Goal: Navigation & Orientation: Find specific page/section

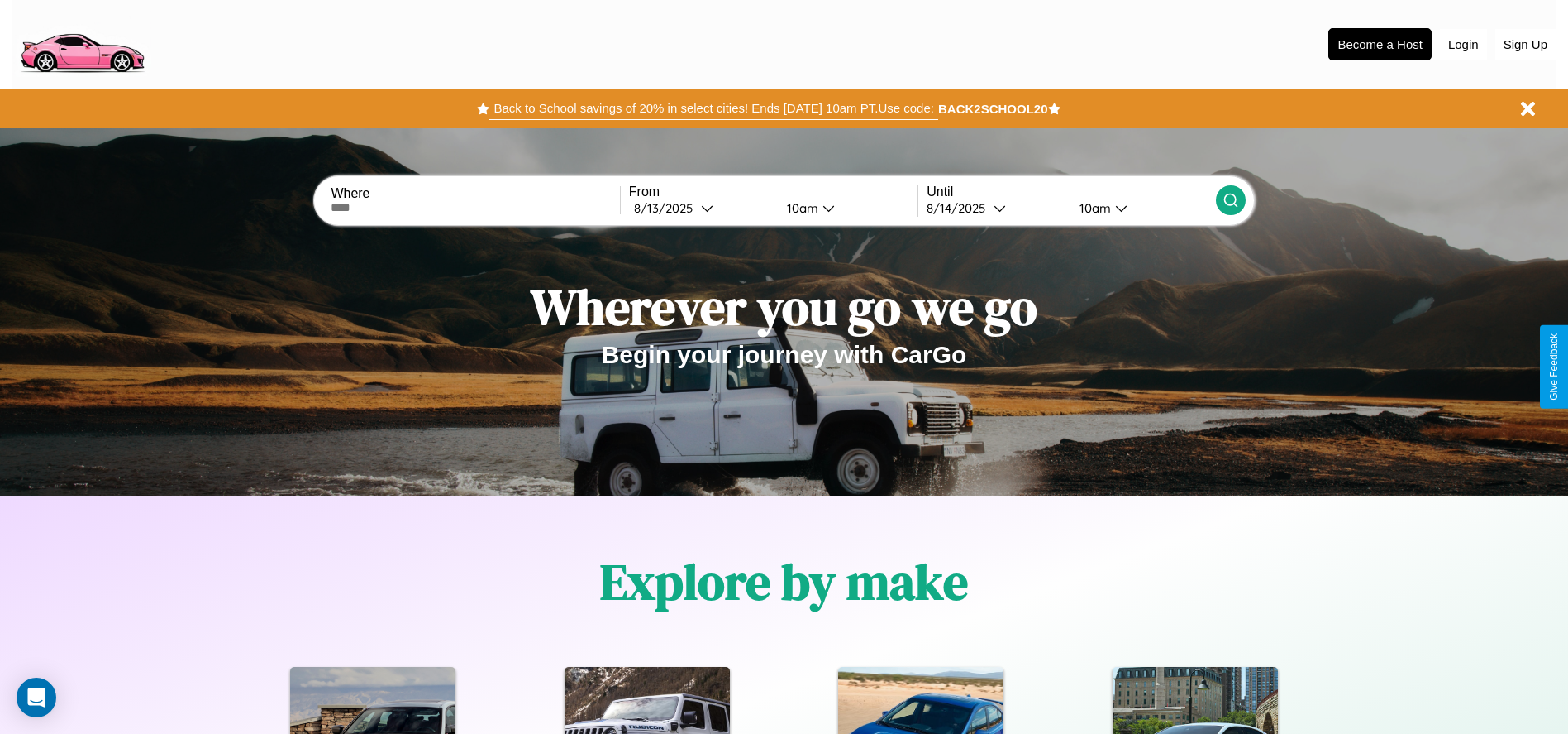
click at [713, 109] on button "Back to School savings of 20% in select cities! Ends [DATE] 10am PT. Use code:" at bounding box center [713, 109] width 448 height 23
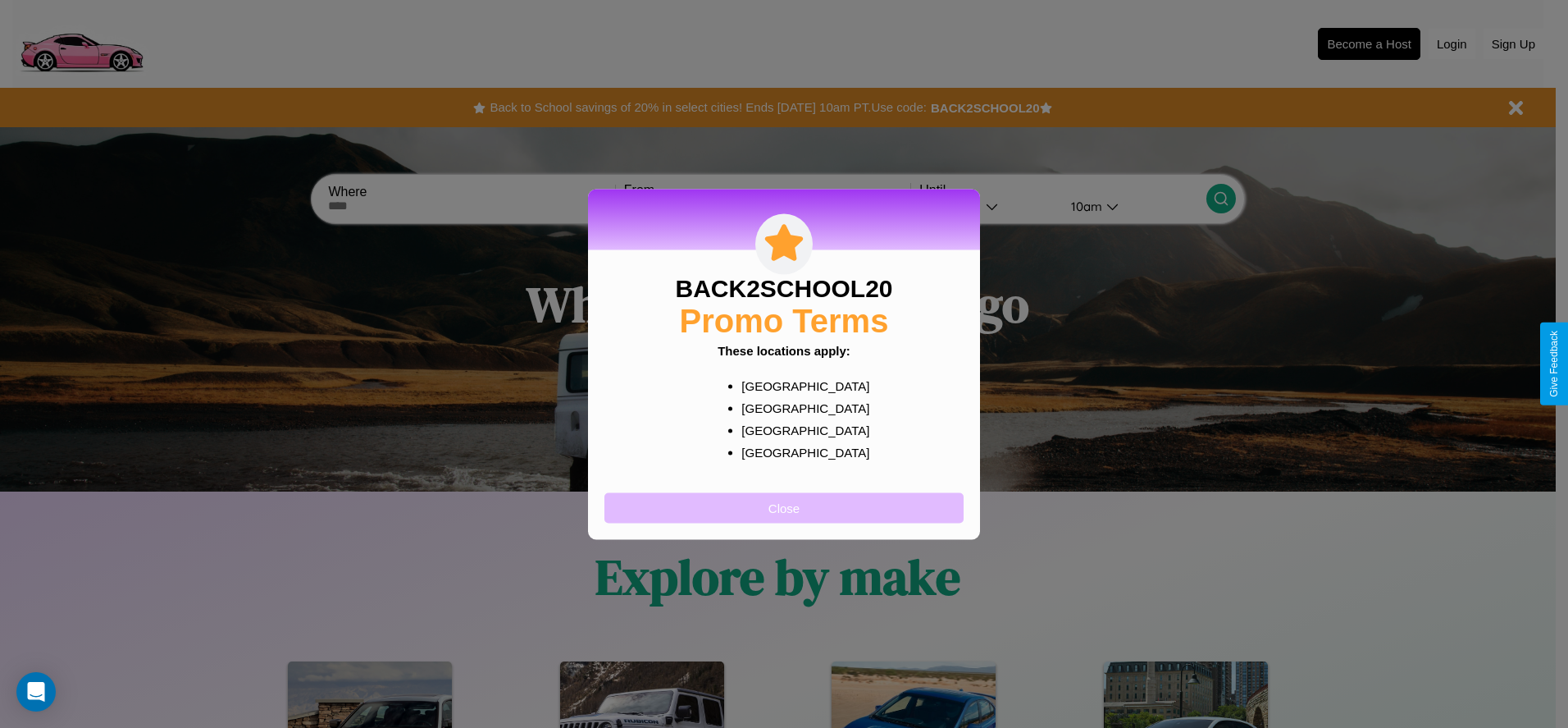
click at [784, 507] on button "Close" at bounding box center [784, 508] width 360 height 31
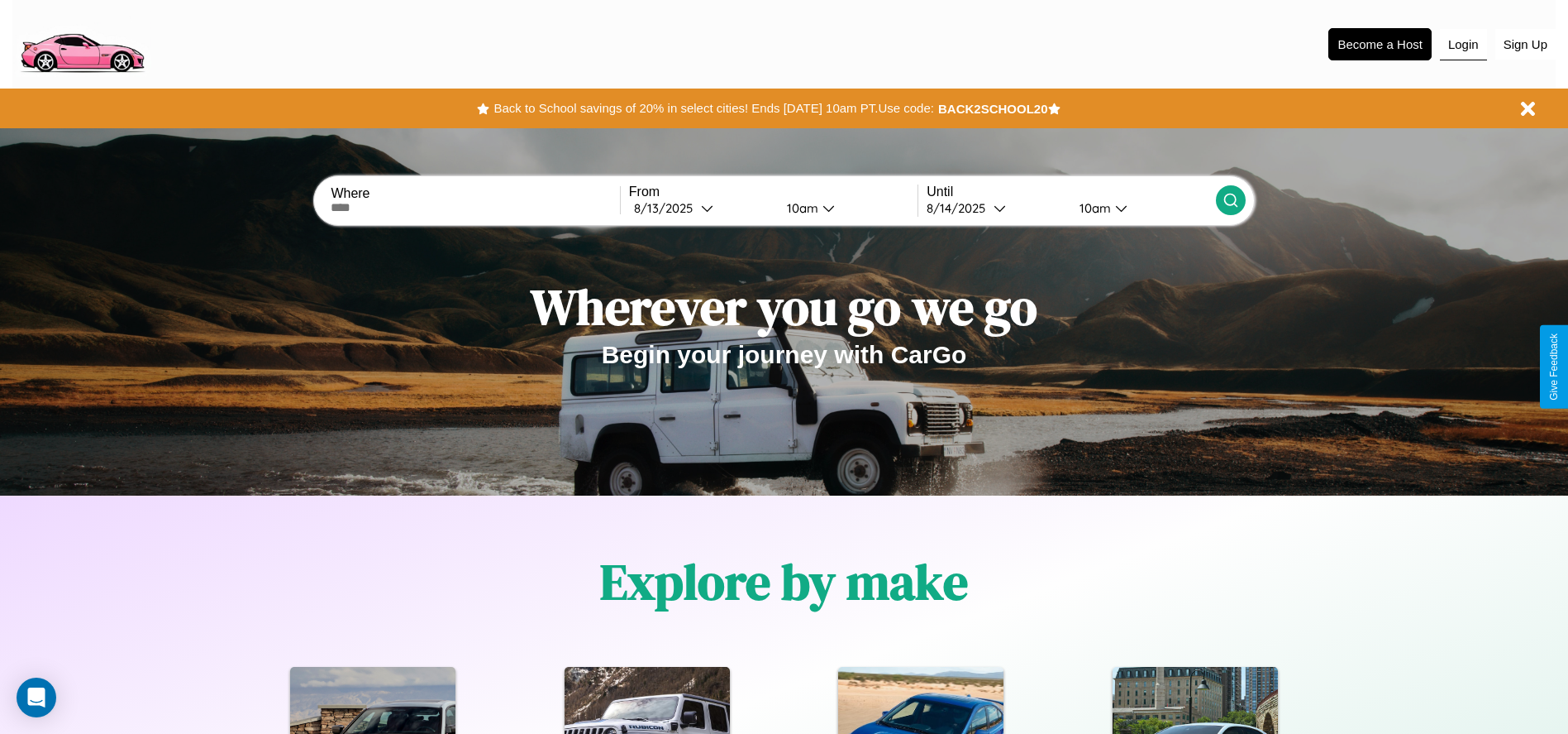
click at [1463, 44] on button "Login" at bounding box center [1463, 44] width 47 height 32
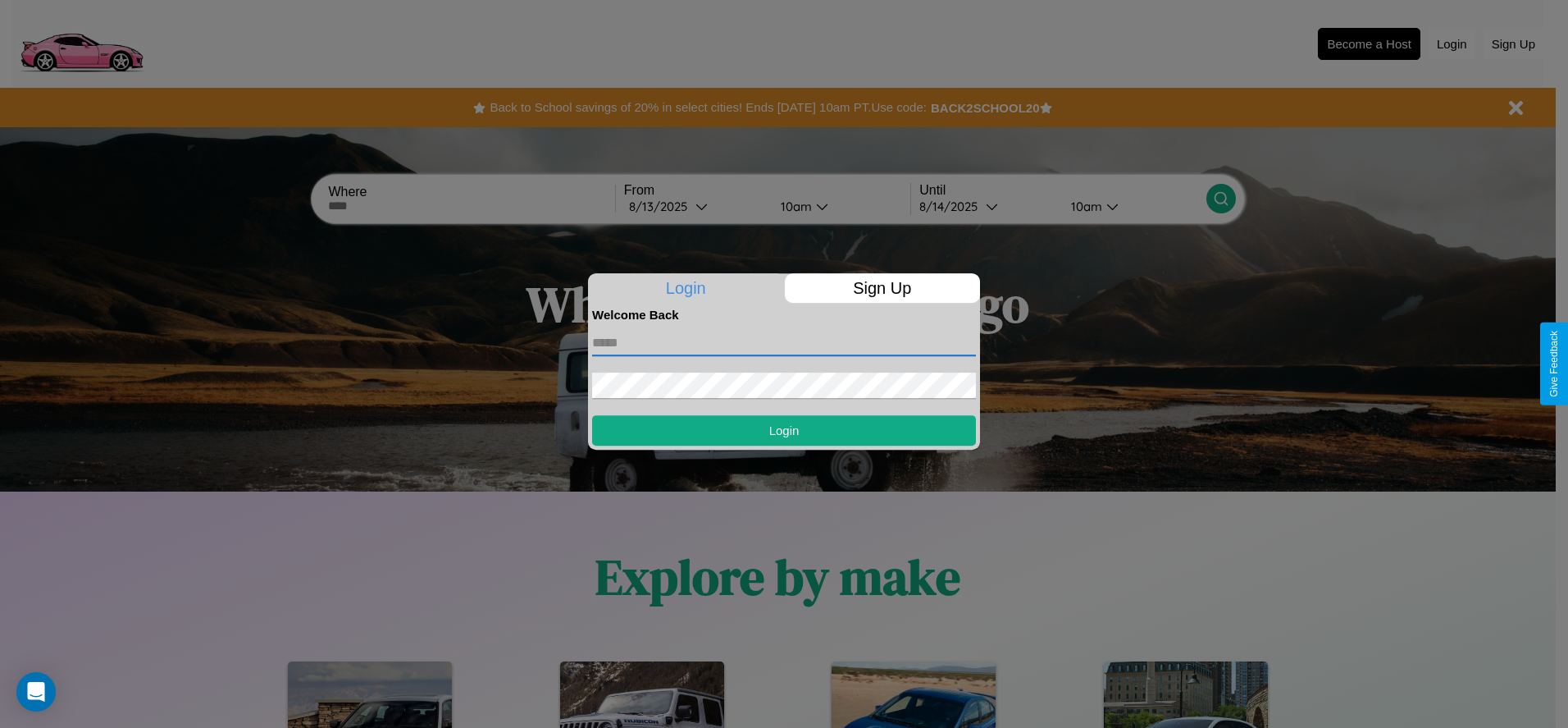
click at [784, 343] on input "text" at bounding box center [784, 343] width 383 height 27
type input "**********"
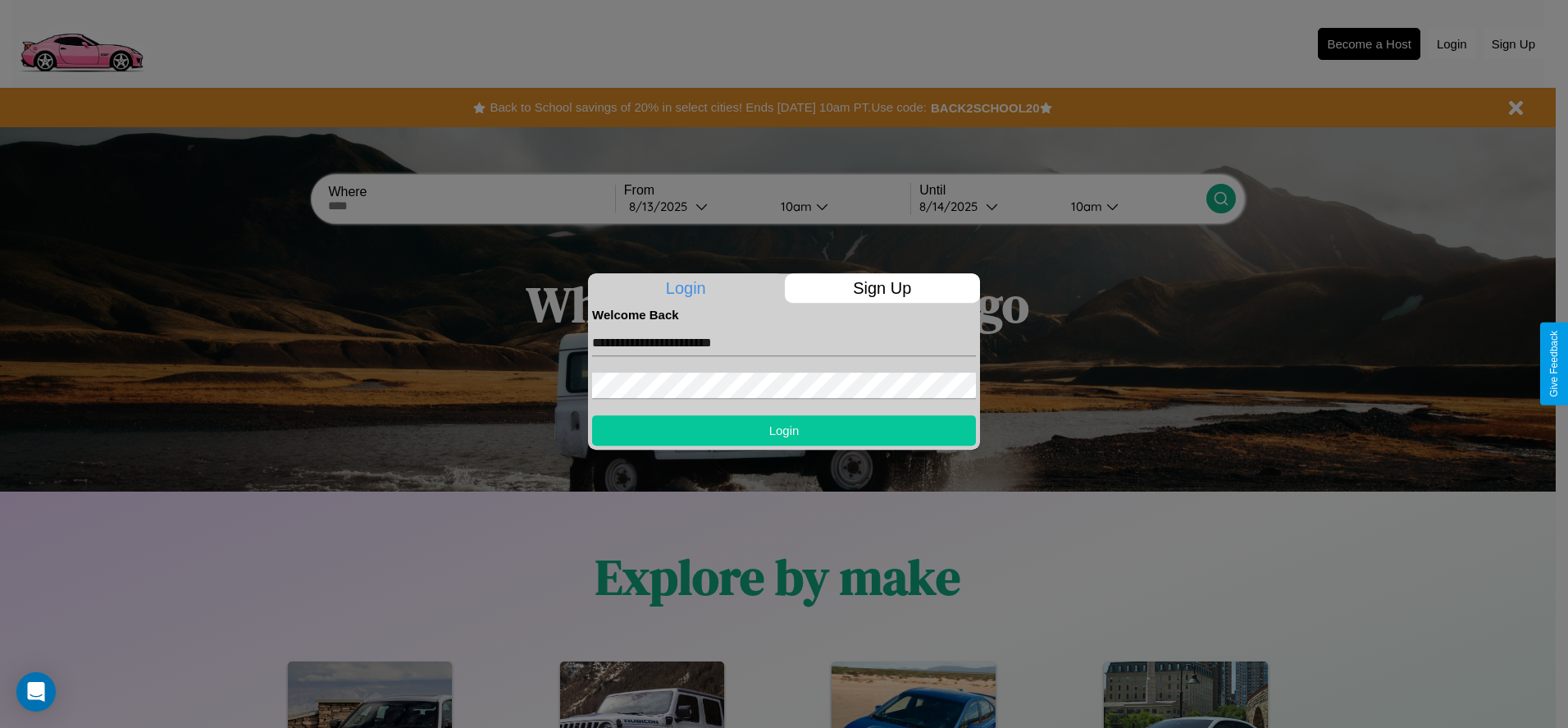
click at [784, 430] on button "Login" at bounding box center [784, 430] width 383 height 31
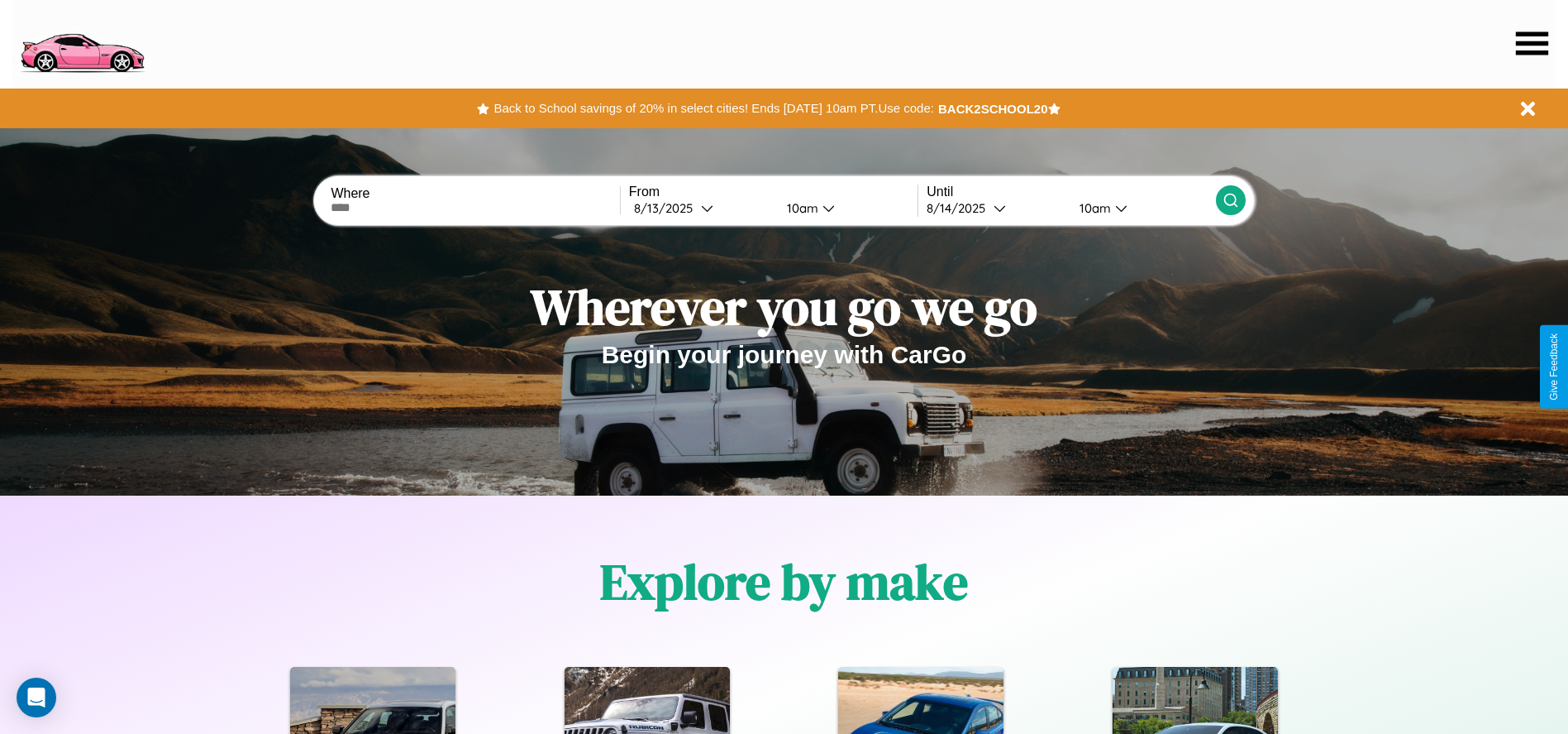
click at [1531, 43] on icon at bounding box center [1532, 43] width 33 height 23
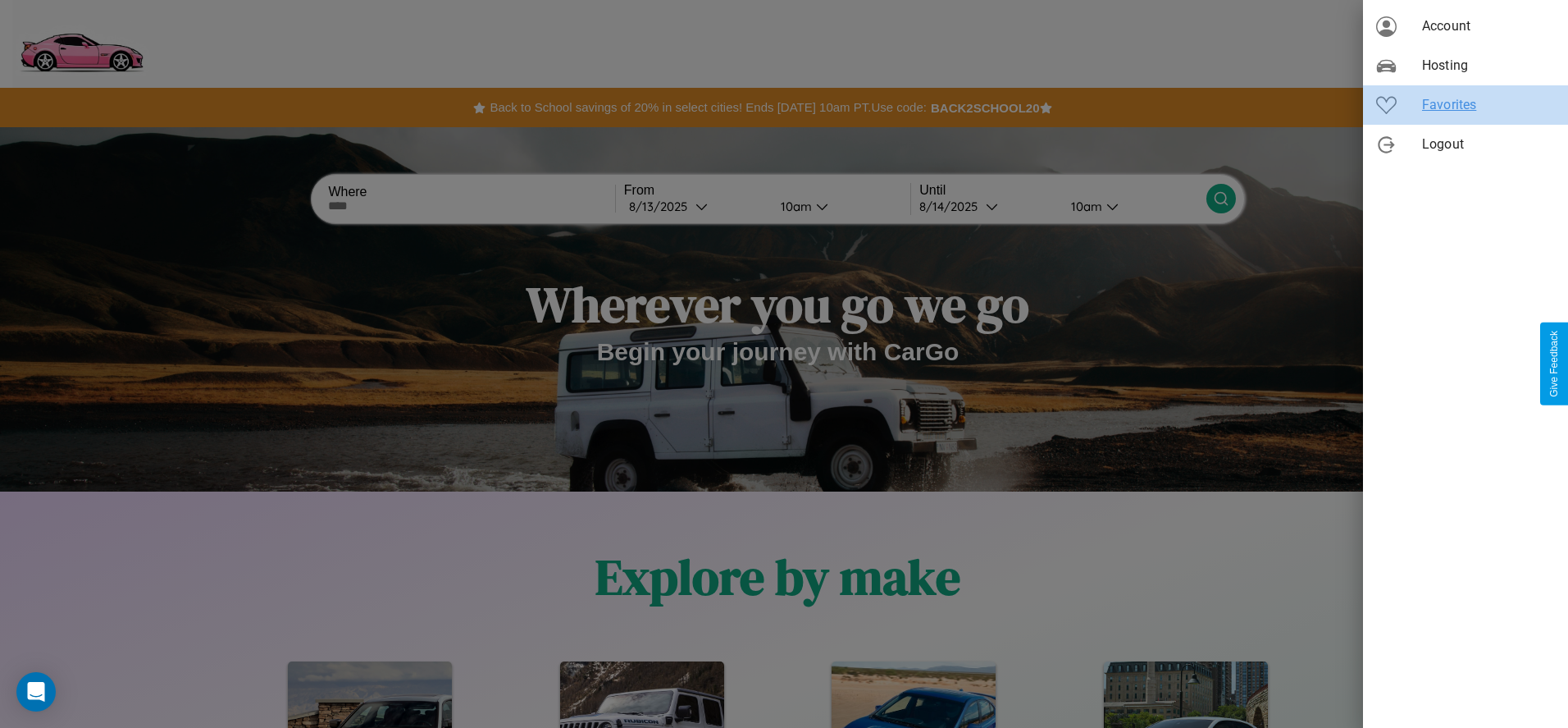
click at [1465, 105] on span "Favorites" at bounding box center [1488, 105] width 133 height 20
